Goal: Task Accomplishment & Management: Use online tool/utility

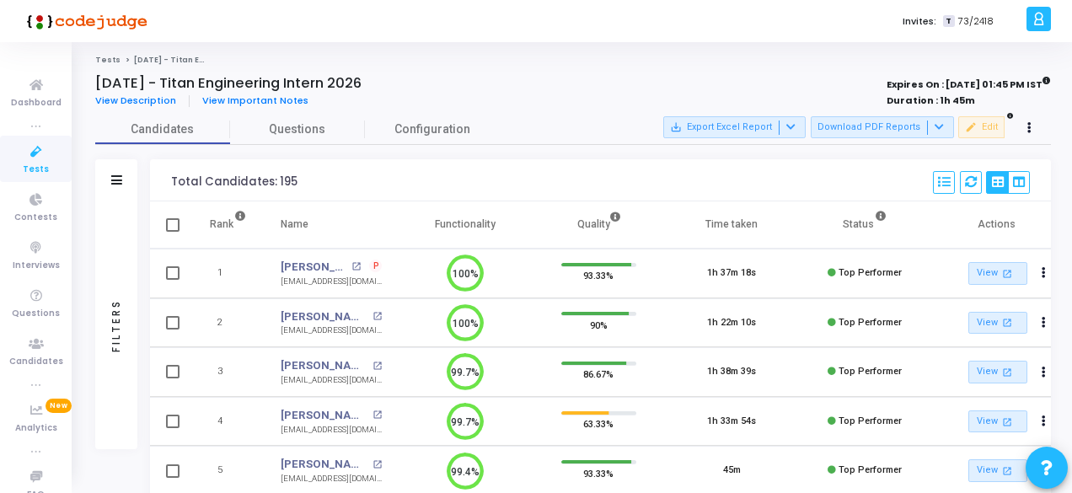
click at [24, 163] on span "Tests" at bounding box center [36, 170] width 26 height 14
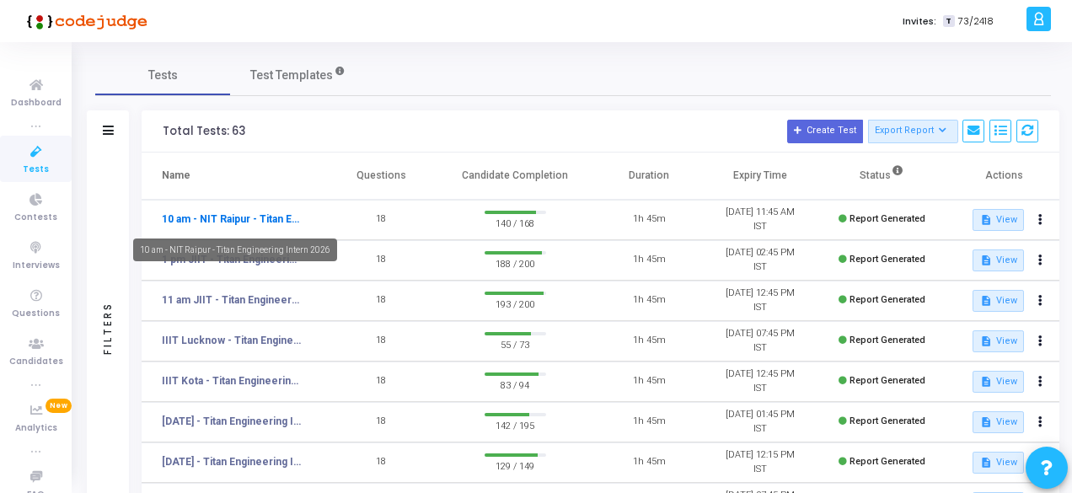
click at [280, 222] on link "10 am - NIT Raipur - Titan Engineering Intern 2026" at bounding box center [232, 219] width 140 height 15
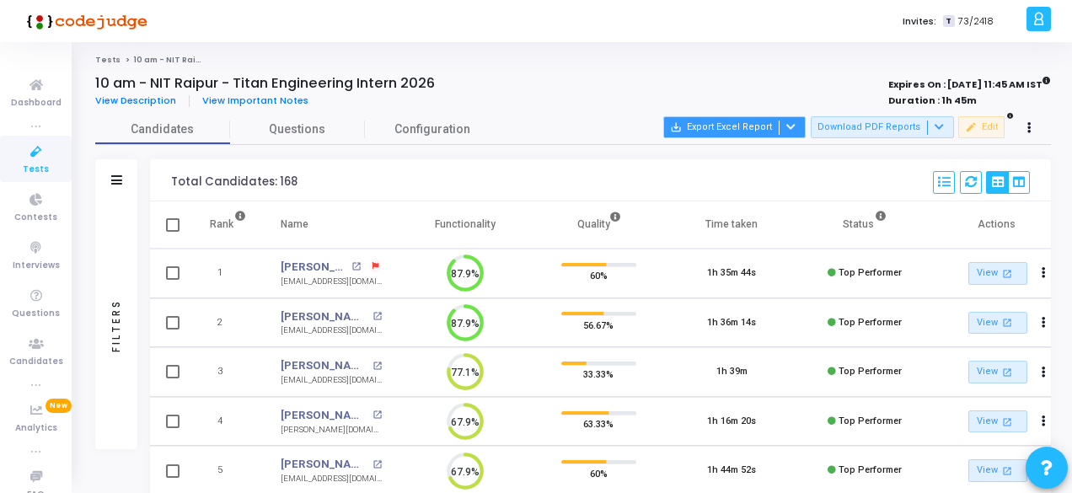
click at [796, 131] on icon at bounding box center [790, 126] width 9 height 9
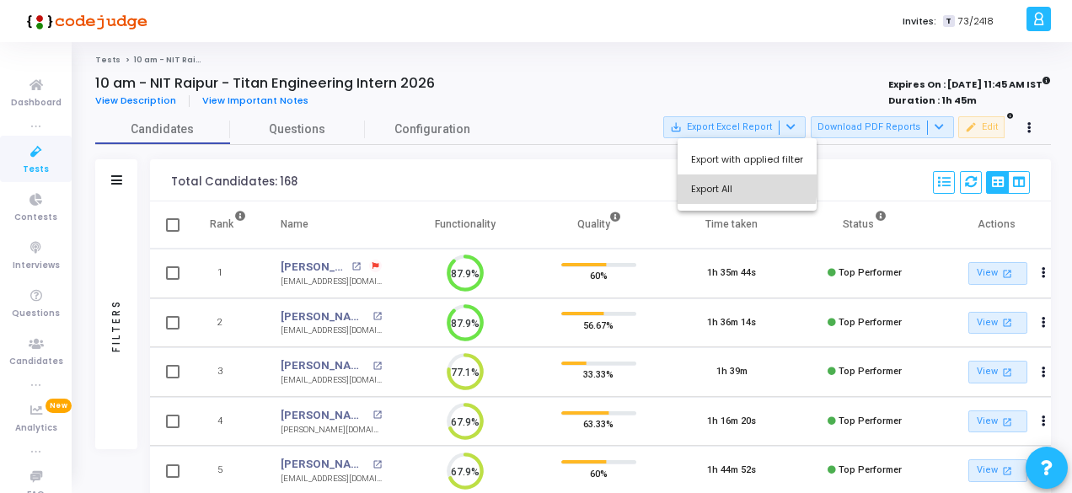
click at [724, 185] on button "Export All" at bounding box center [747, 189] width 139 height 30
